Goal: Find specific page/section: Find specific page/section

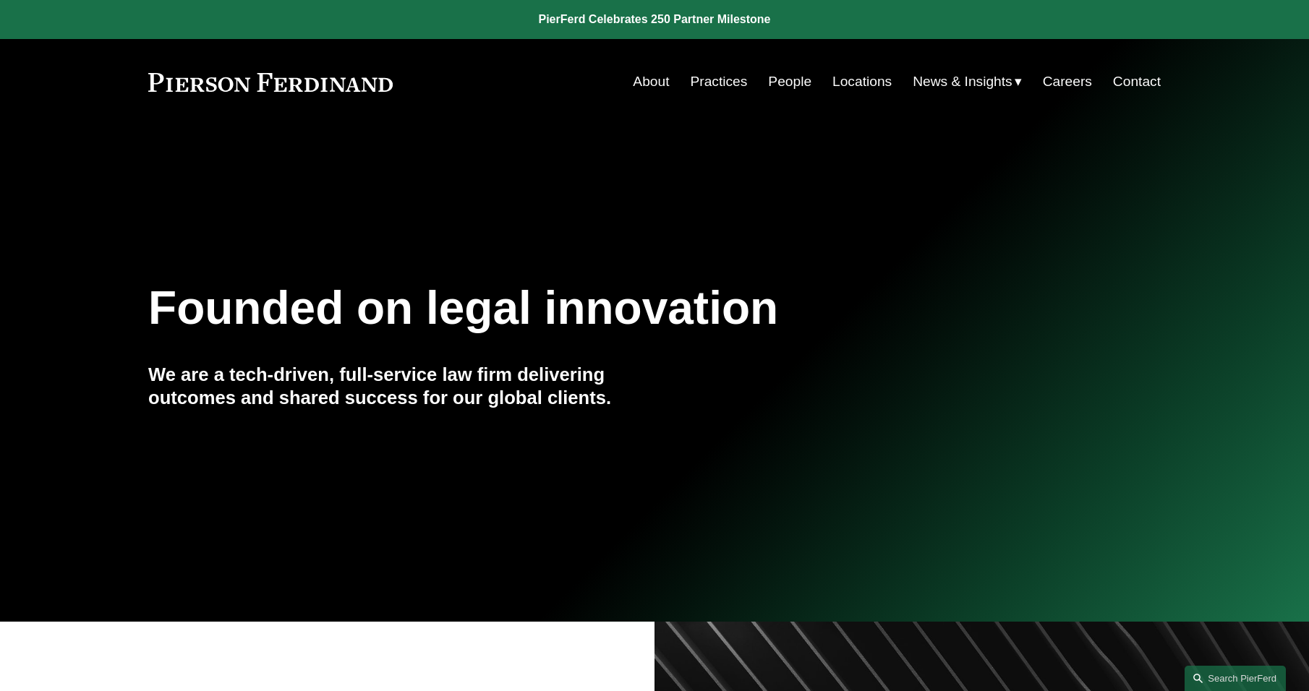
click at [769, 84] on link "People" at bounding box center [789, 81] width 43 height 27
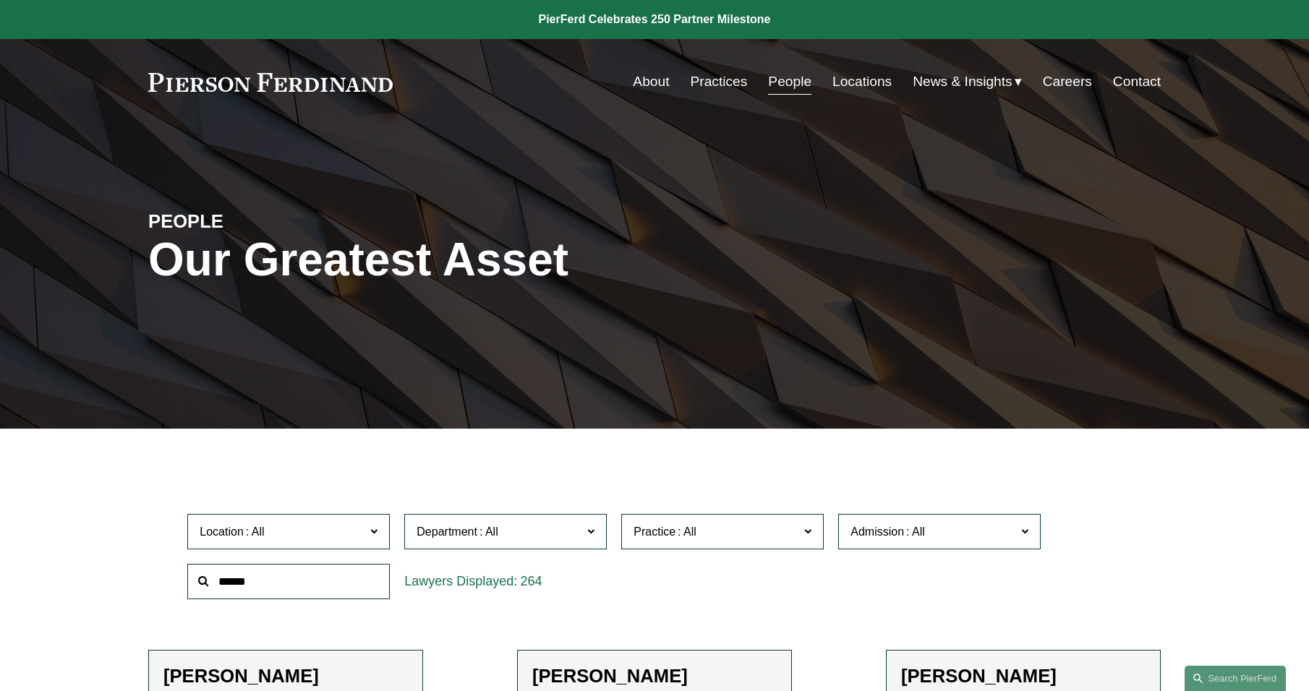
click at [346, 575] on input "text" at bounding box center [288, 581] width 202 height 35
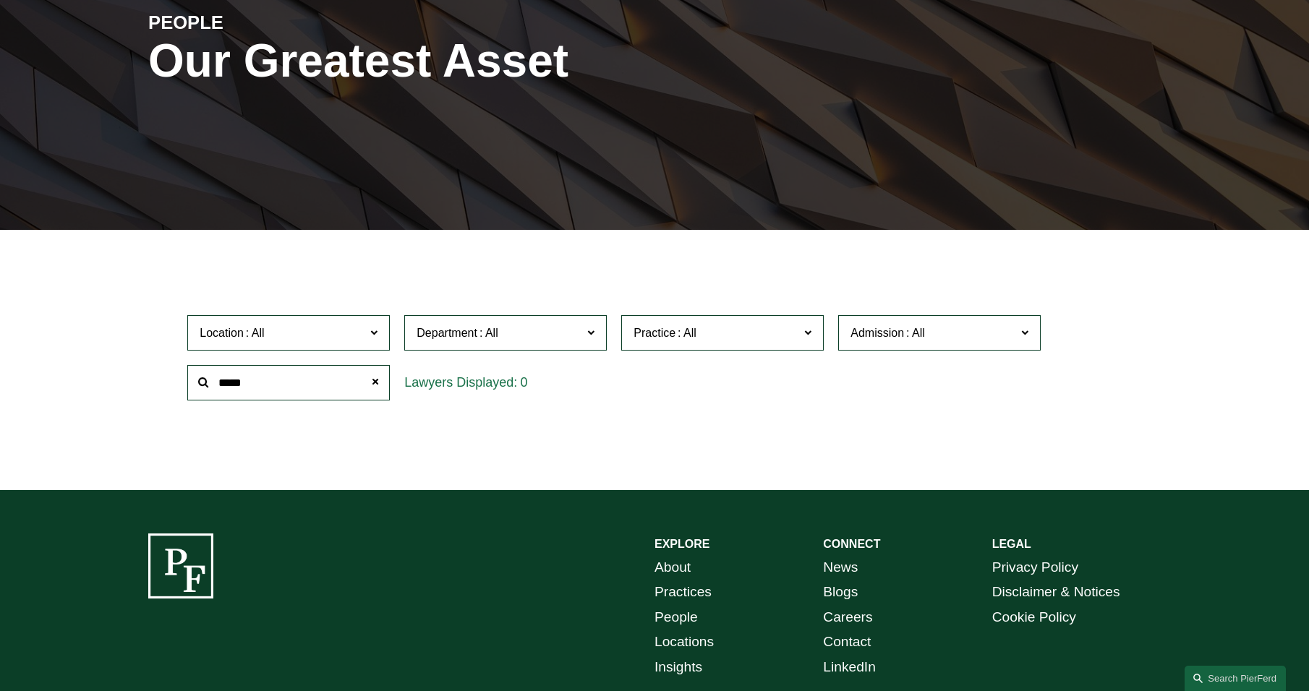
scroll to position [217, 0]
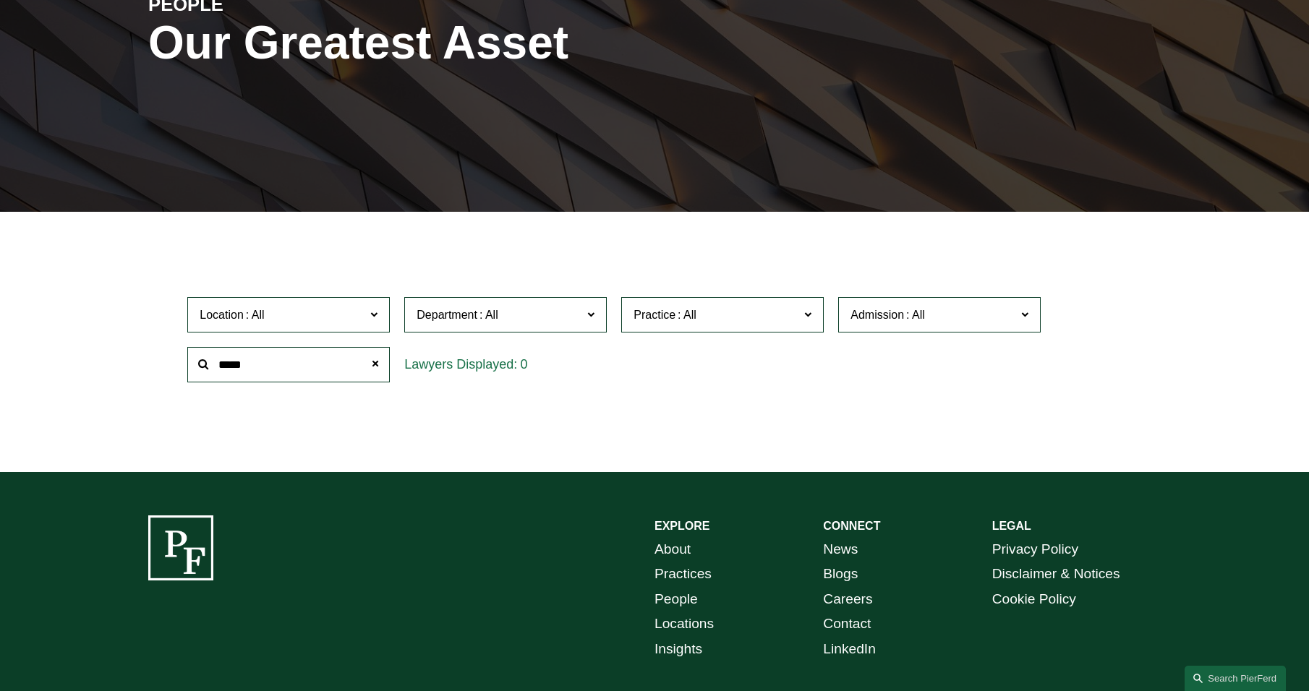
drag, startPoint x: 266, startPoint y: 366, endPoint x: 144, endPoint y: 343, distance: 124.4
click at [144, 343] on ul "Filter Location All Atlanta Austin Bellevue Boston Charlotte Chicago Cincinnati…" at bounding box center [654, 340] width 1091 height 186
type input "********"
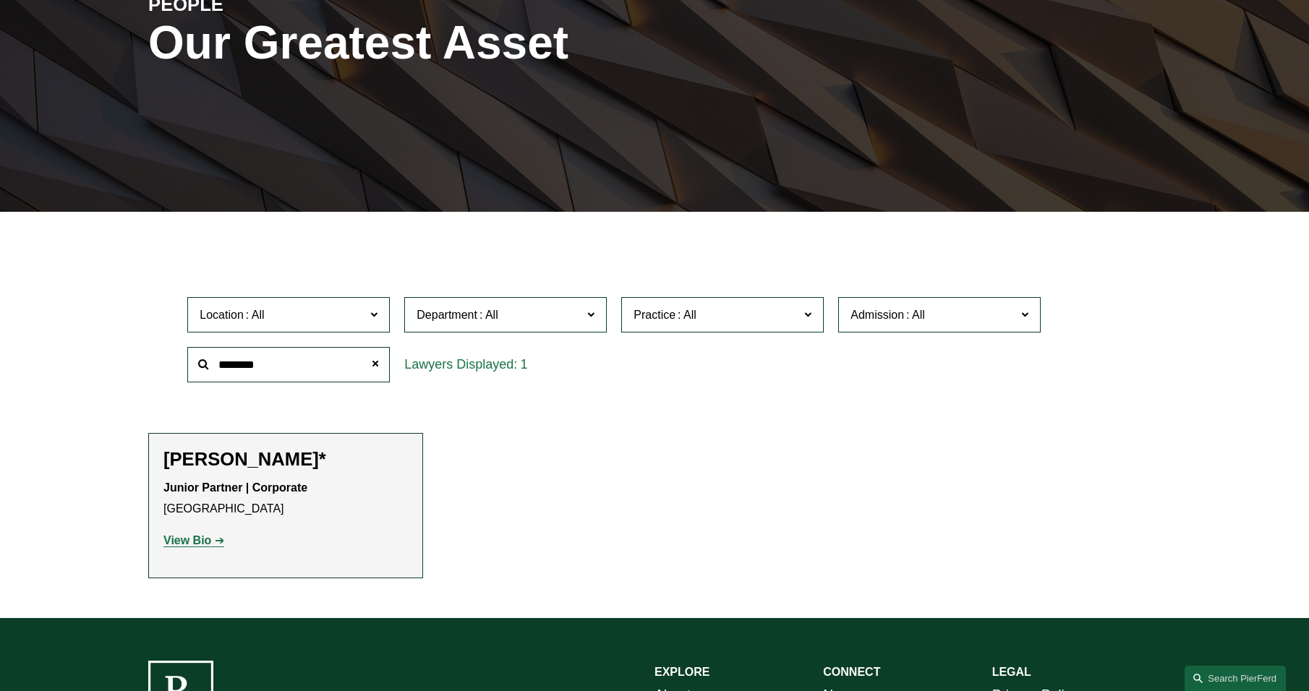
click at [197, 545] on strong "View Bio" at bounding box center [187, 540] width 48 height 12
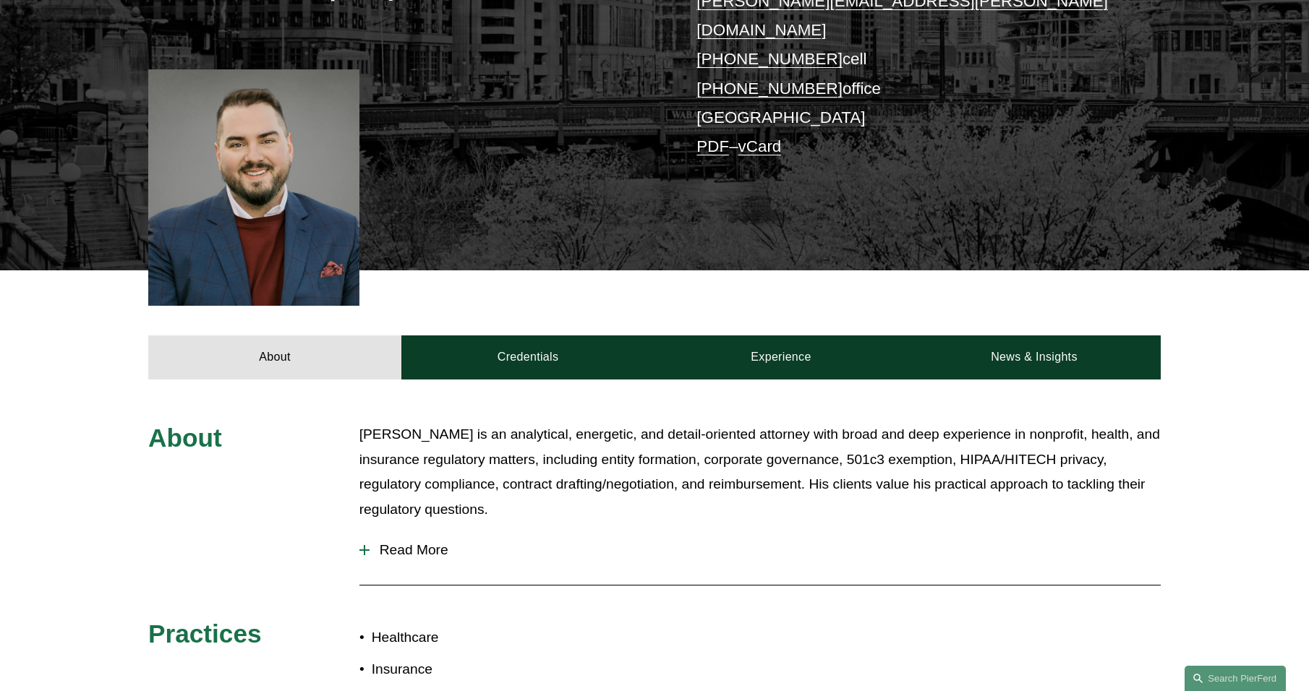
scroll to position [434, 0]
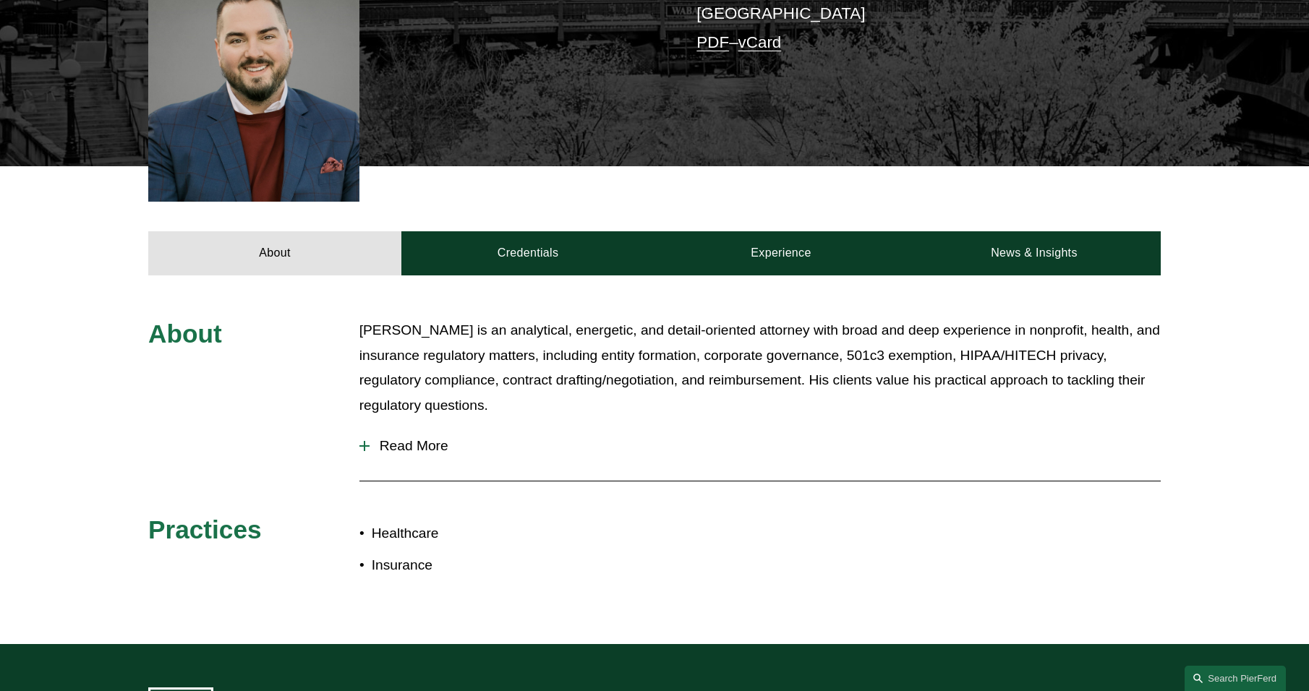
click at [366, 441] on div at bounding box center [364, 446] width 10 height 10
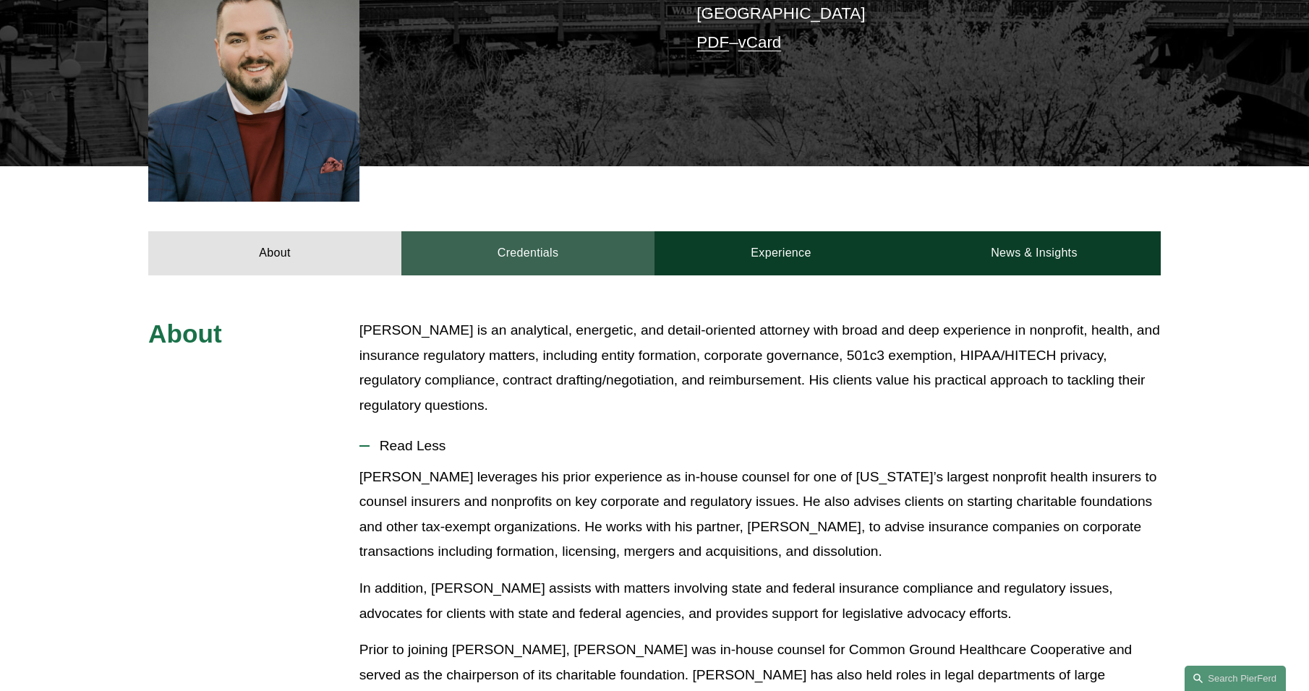
click at [517, 231] on link "Credentials" at bounding box center [527, 252] width 253 height 43
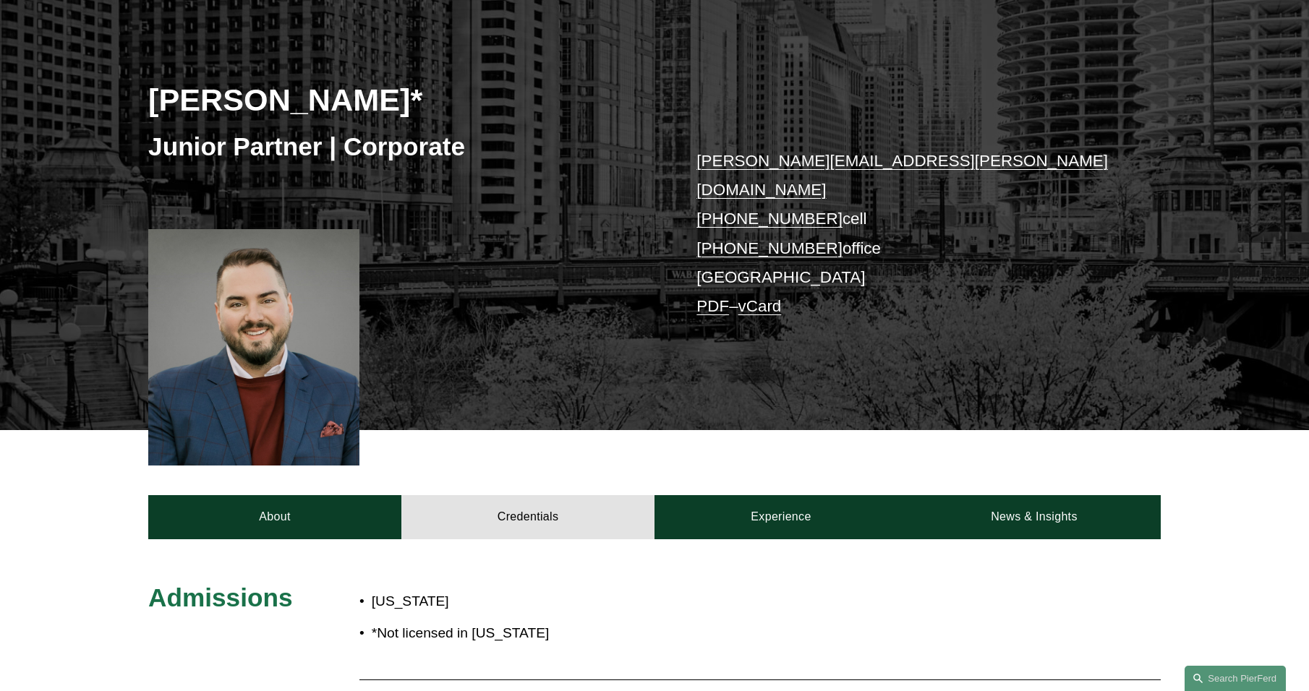
scroll to position [145, 0]
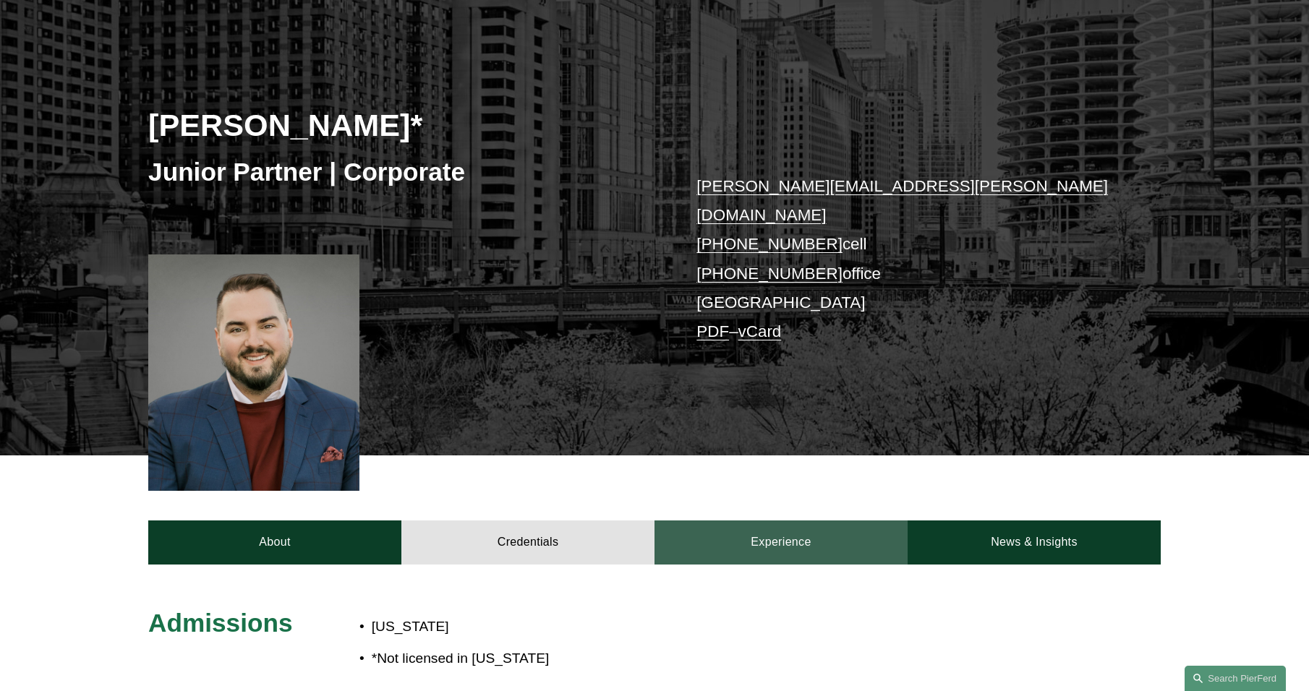
click at [736, 528] on link "Experience" at bounding box center [780, 542] width 253 height 43
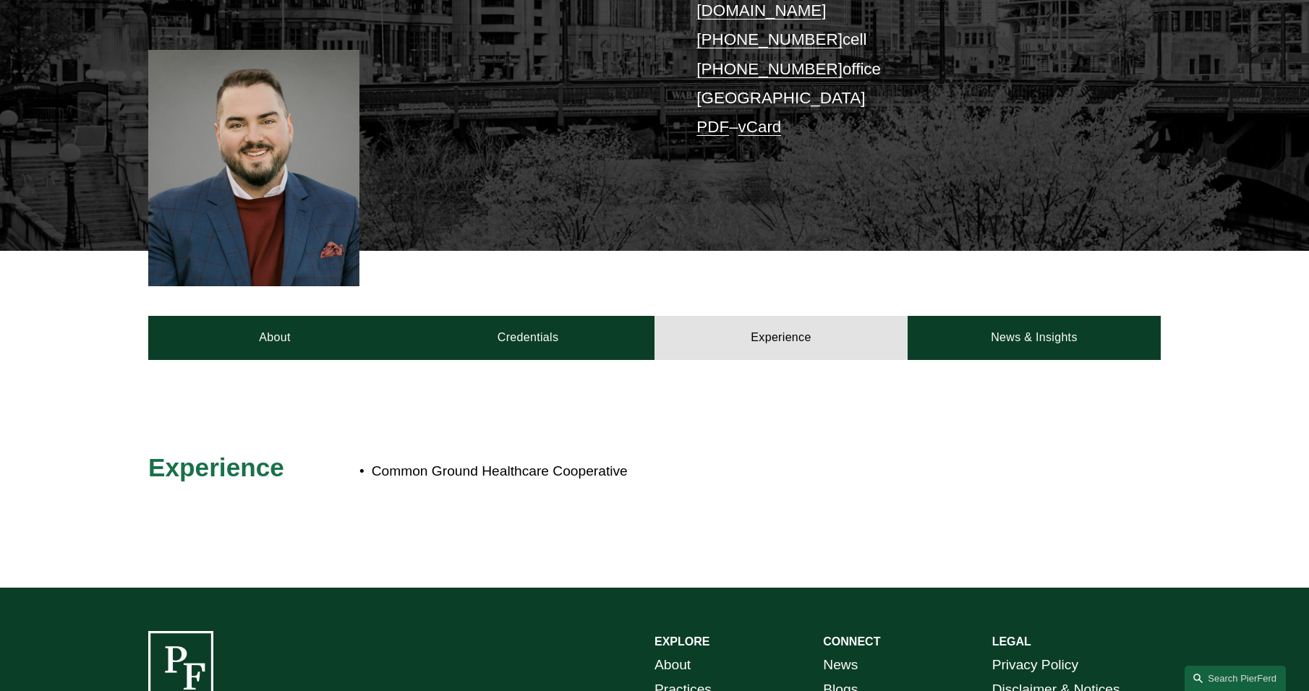
scroll to position [361, 0]
